Goal: Consume media (video, audio)

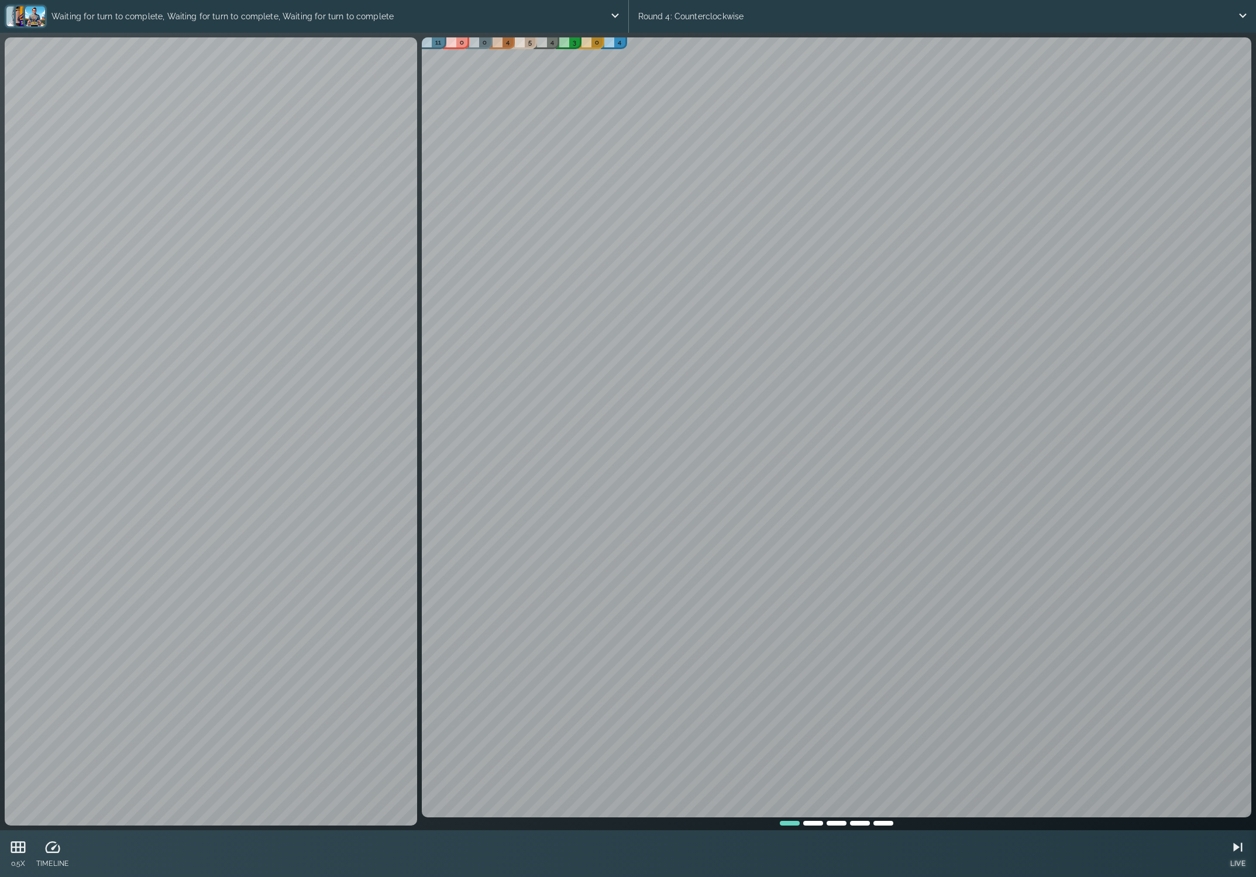
click at [1236, 849] on icon at bounding box center [1238, 847] width 9 height 9
click at [1240, 853] on icon at bounding box center [1238, 848] width 18 height 18
